Goal: Check status: Check status

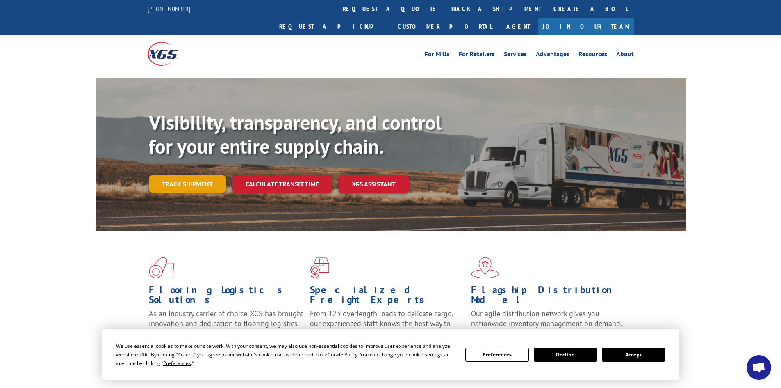
click at [165, 175] on link "Track shipment" at bounding box center [187, 183] width 77 height 17
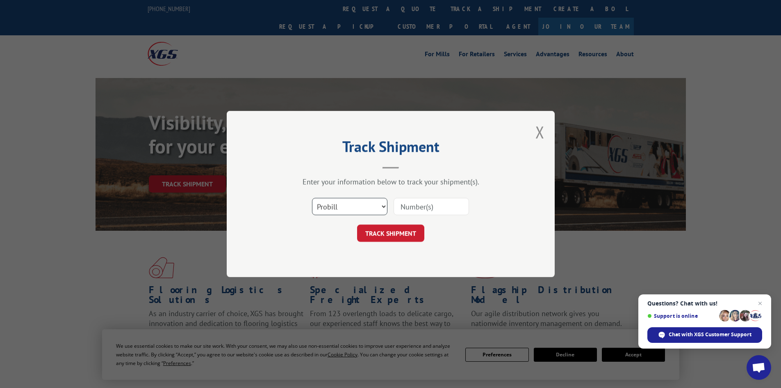
click at [342, 208] on select "Select category... Probill BOL PO" at bounding box center [349, 206] width 75 height 17
select select "bol"
click at [312, 198] on select "Select category... Probill BOL PO" at bounding box center [349, 206] width 75 height 17
click at [406, 210] on input at bounding box center [431, 206] width 75 height 17
paste input "5106100"
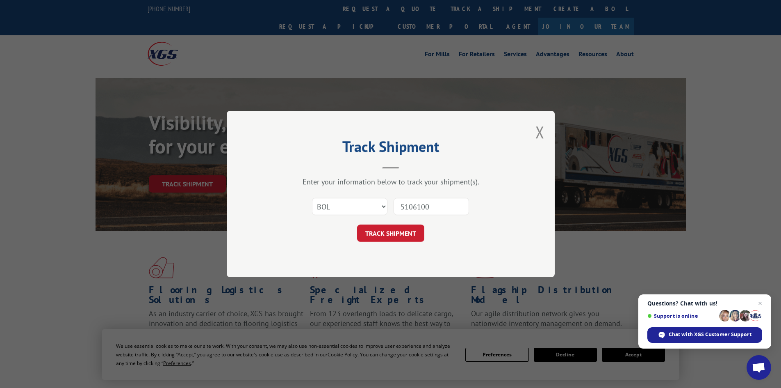
type input "5106100"
click at [357, 224] on button "TRACK SHIPMENT" at bounding box center [390, 232] width 67 height 17
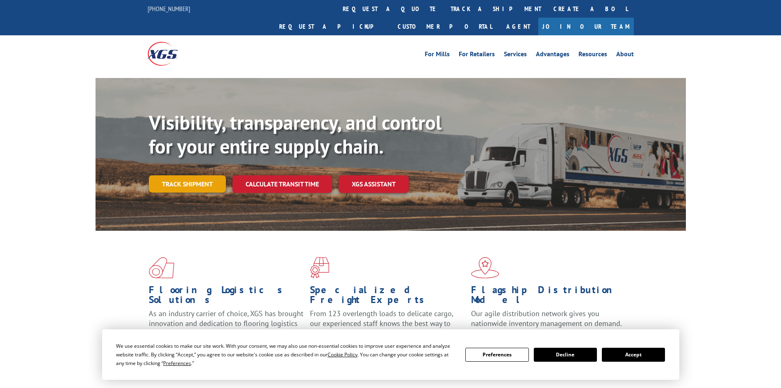
click at [165, 175] on link "Track shipment" at bounding box center [187, 183] width 77 height 17
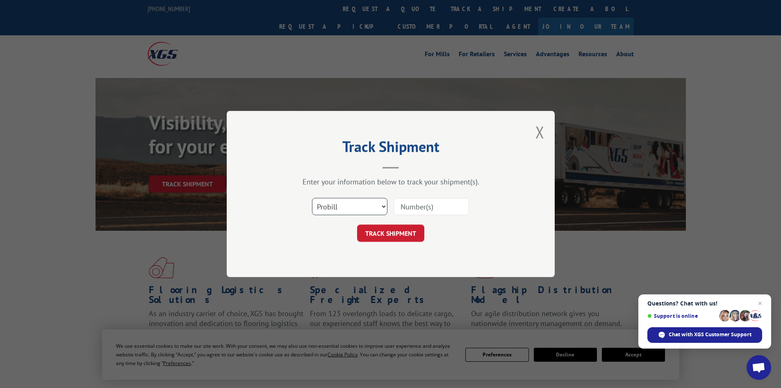
click at [357, 205] on select "Select category... Probill BOL PO" at bounding box center [349, 206] width 75 height 17
select select "bol"
click at [312, 198] on select "Select category... Probill BOL PO" at bounding box center [349, 206] width 75 height 17
click at [406, 210] on input at bounding box center [431, 206] width 75 height 17
paste input "5106100"
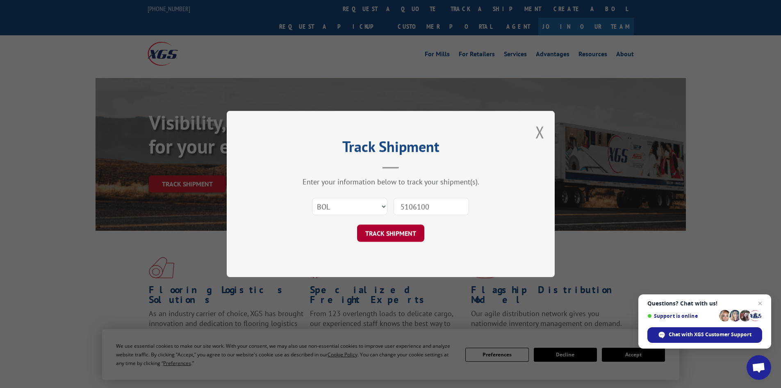
type input "5106100"
click at [407, 237] on button "TRACK SHIPMENT" at bounding box center [390, 232] width 67 height 17
